Goal: Information Seeking & Learning: Learn about a topic

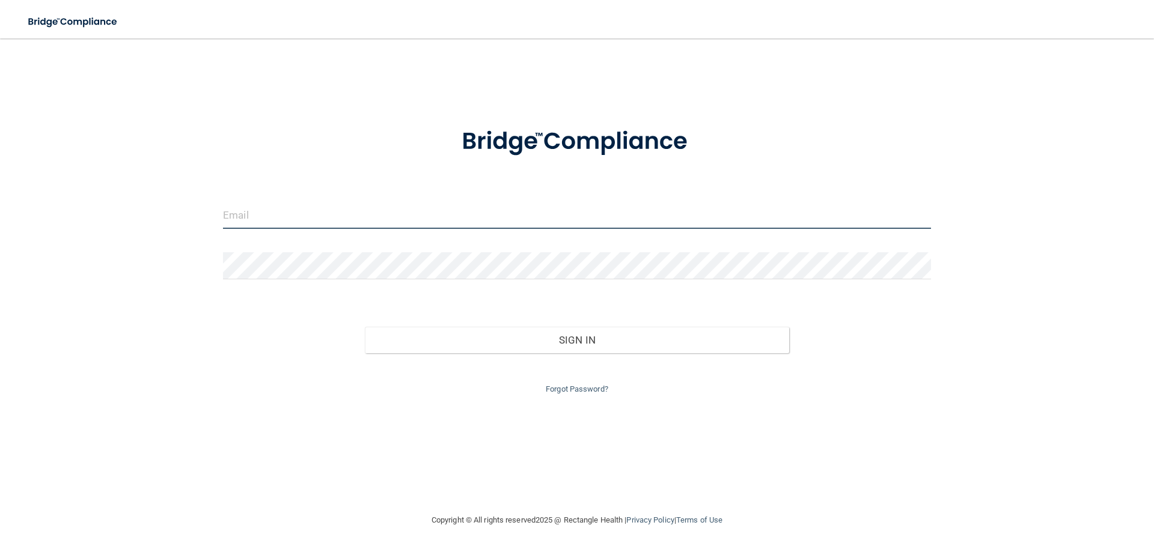
click at [239, 207] on input "email" at bounding box center [577, 215] width 708 height 27
type input "[PERSON_NAME][EMAIL_ADDRESS][DOMAIN_NAME]"
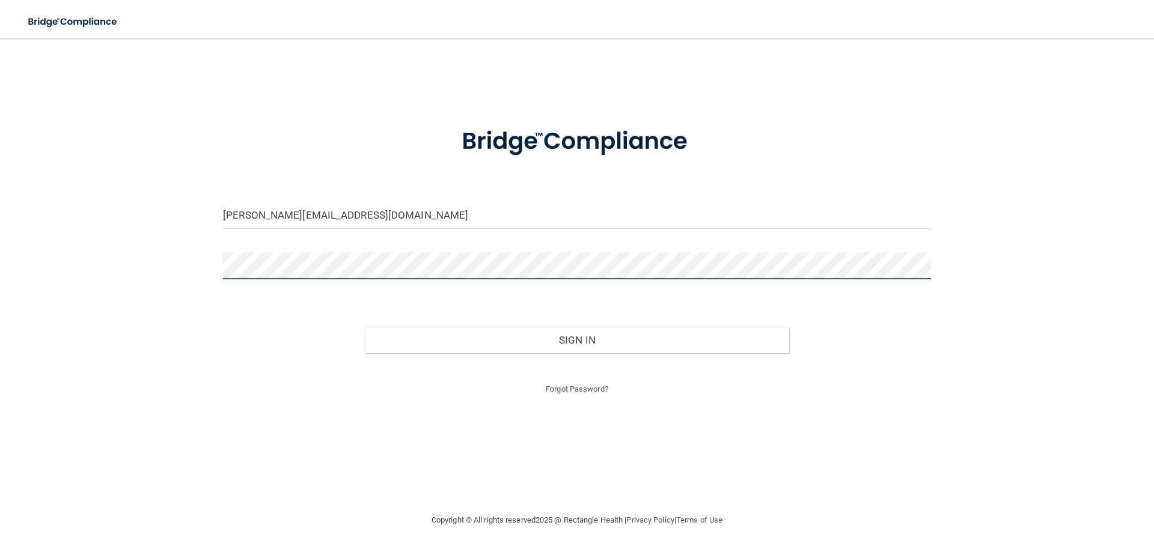
click at [365, 327] on button "Sign In" at bounding box center [577, 340] width 425 height 26
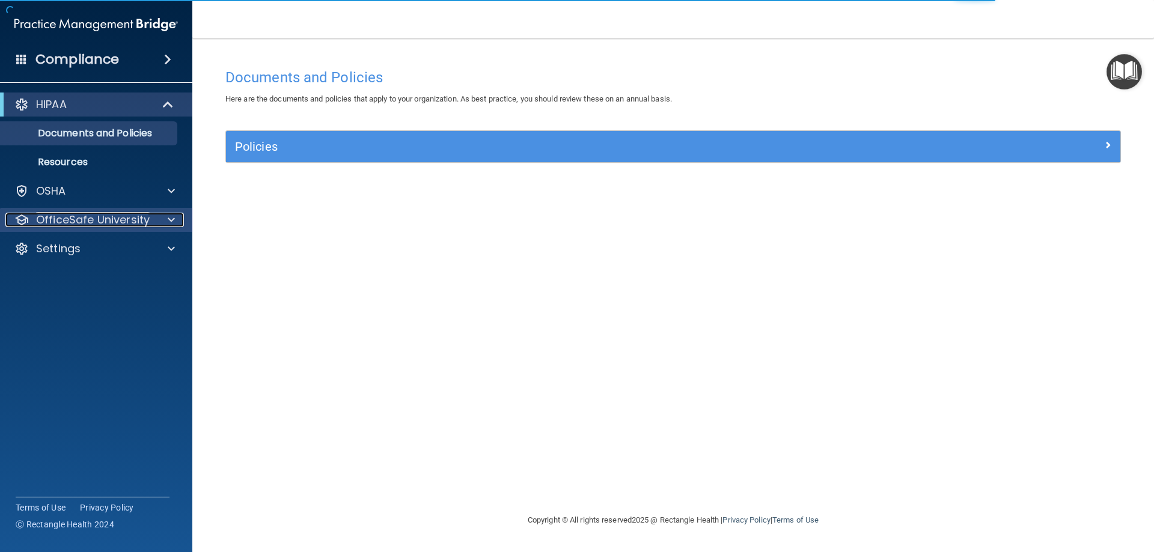
click at [169, 219] on span at bounding box center [171, 220] width 7 height 14
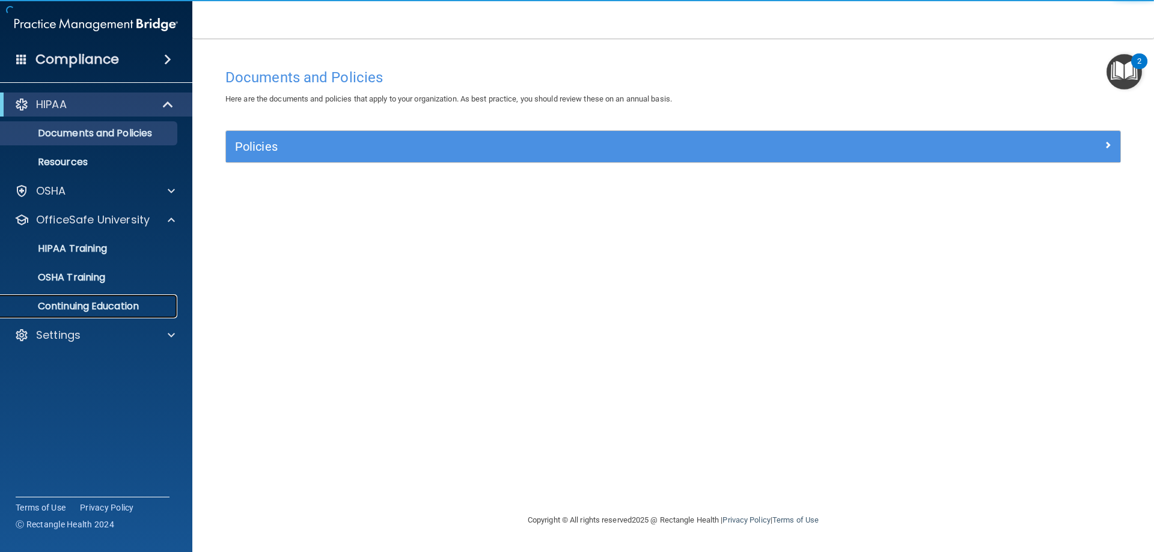
click at [97, 308] on p "Continuing Education" at bounding box center [90, 307] width 164 height 12
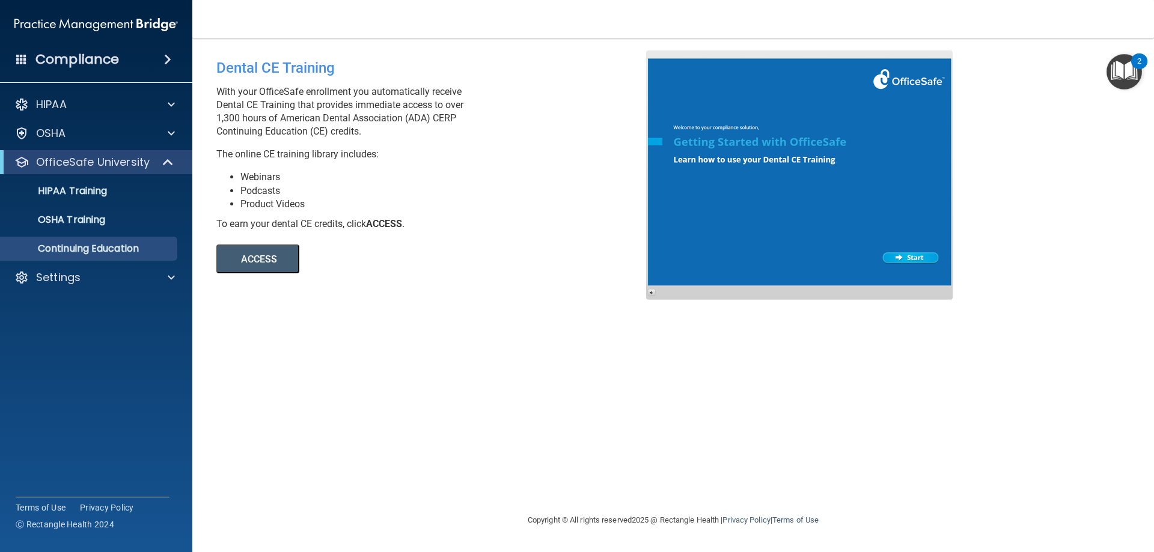
click at [264, 264] on button "ACCESS" at bounding box center [257, 259] width 83 height 29
